Goal: Check status: Check status

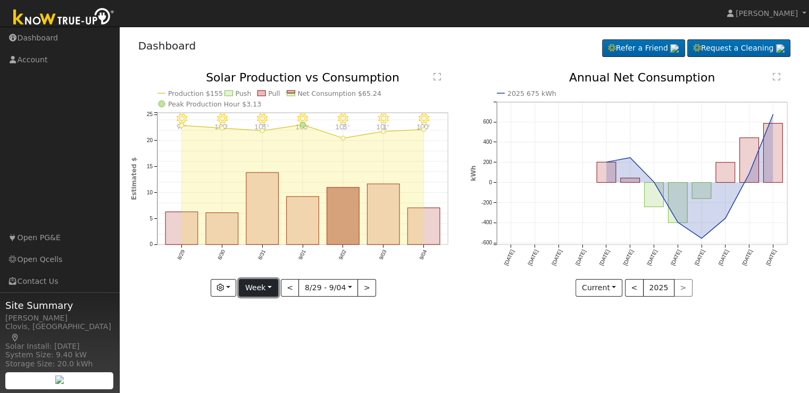
click at [273, 287] on button "Week" at bounding box center [258, 288] width 39 height 18
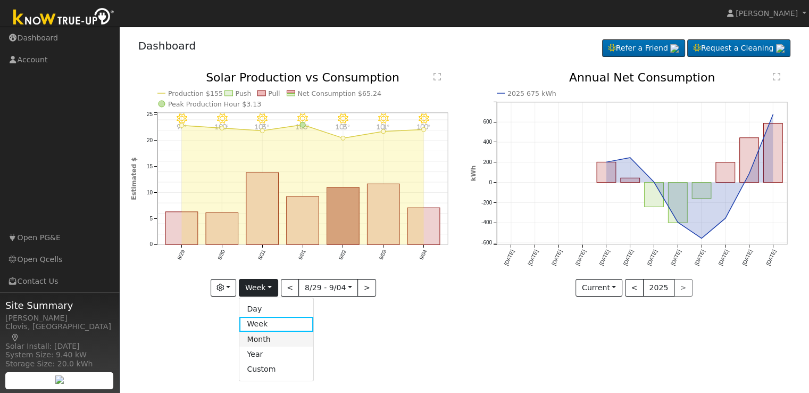
click at [271, 339] on link "Month" at bounding box center [276, 339] width 74 height 15
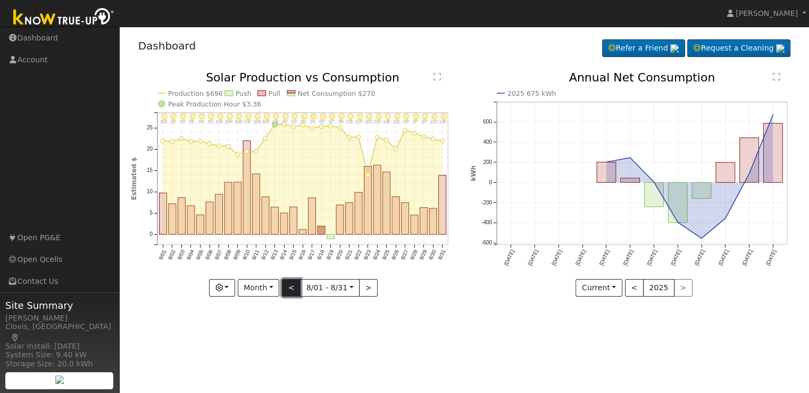
click at [292, 290] on button "<" at bounding box center [291, 288] width 19 height 18
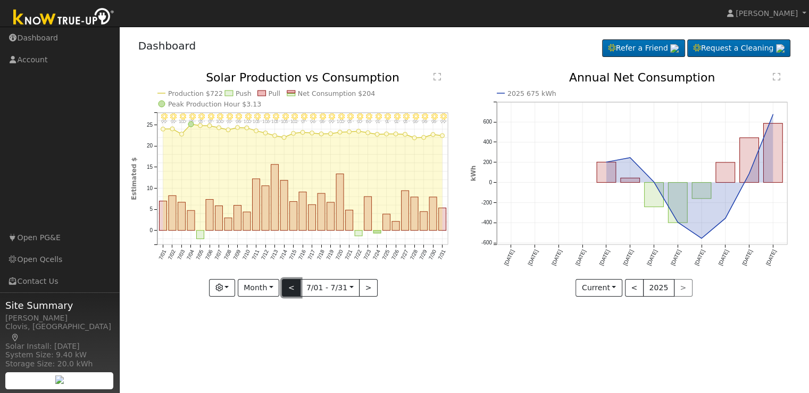
click at [292, 290] on button "<" at bounding box center [291, 288] width 19 height 18
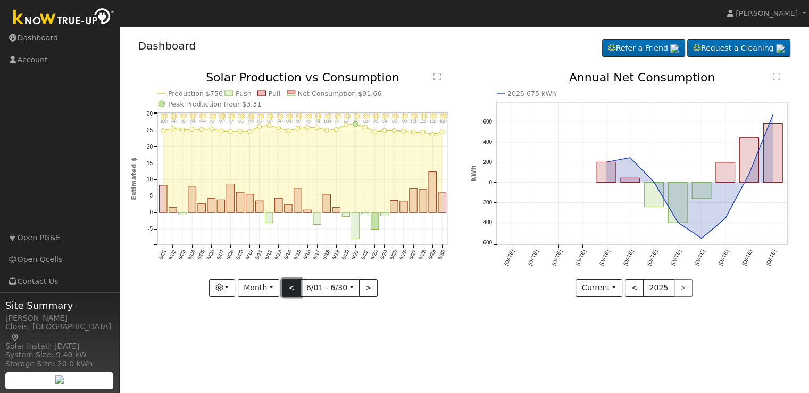
click at [292, 290] on button "<" at bounding box center [291, 288] width 19 height 18
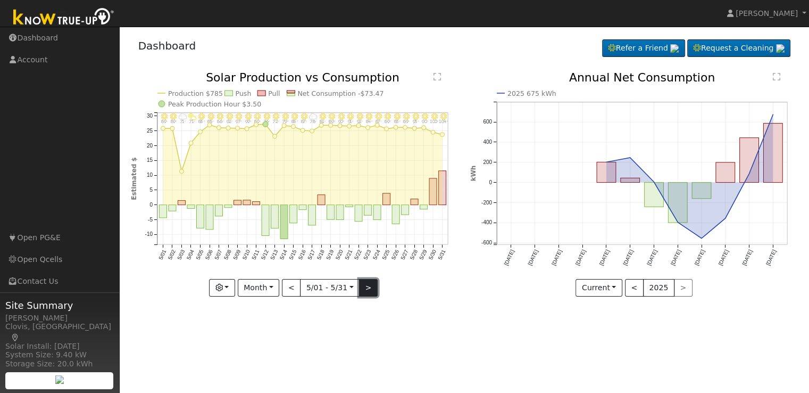
click at [363, 287] on button ">" at bounding box center [368, 288] width 19 height 18
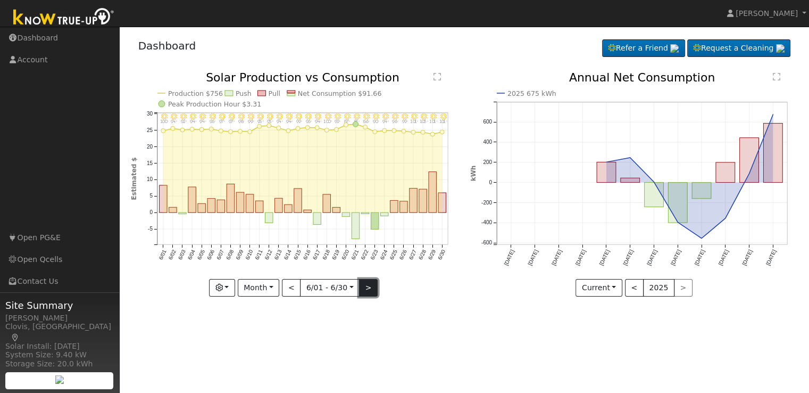
click at [363, 287] on button ">" at bounding box center [368, 288] width 19 height 18
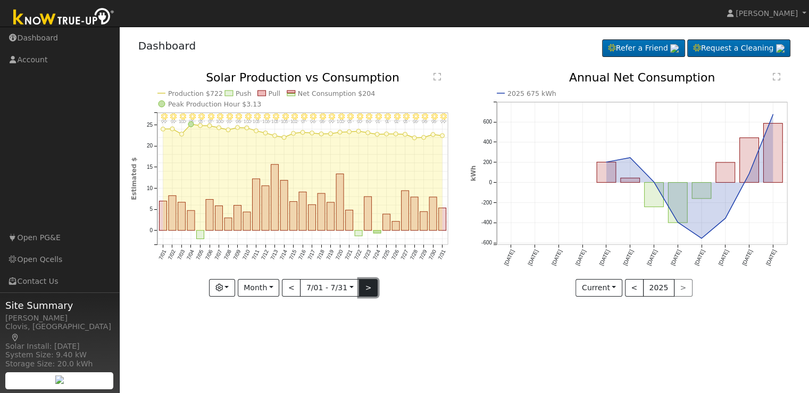
click at [363, 287] on button ">" at bounding box center [368, 288] width 19 height 18
type input "[DATE]"
